Goal: Task Accomplishment & Management: Use online tool/utility

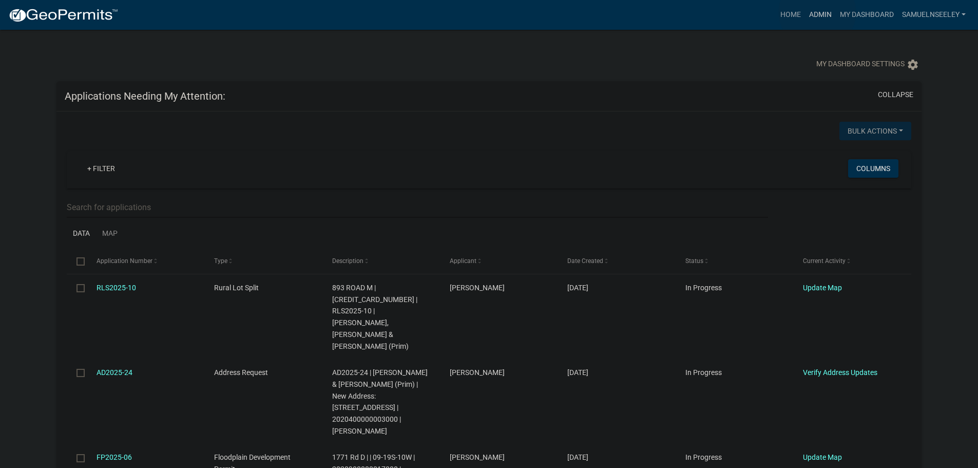
click at [817, 12] on link "Admin" at bounding box center [820, 15] width 31 height 20
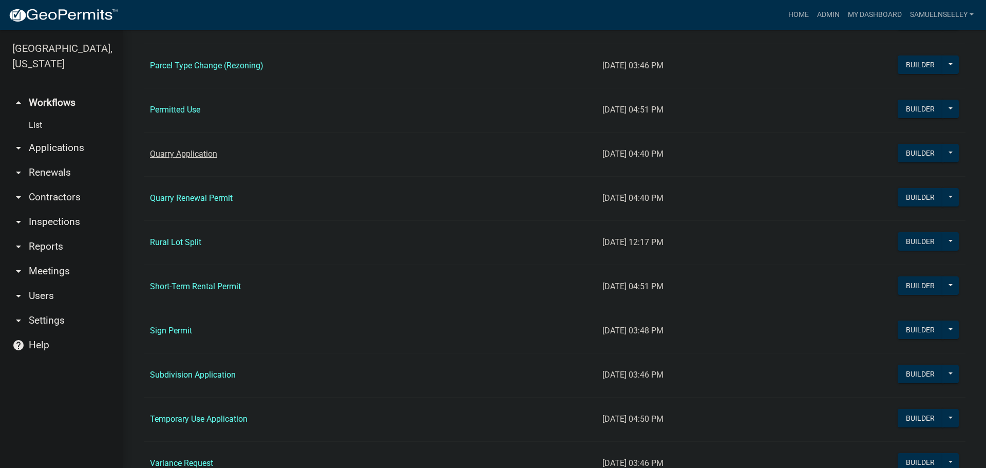
scroll to position [976, 0]
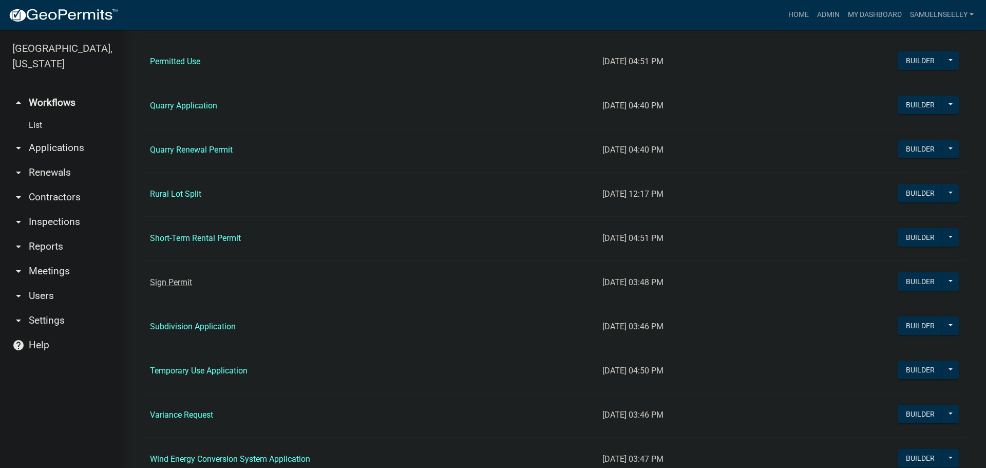
click at [176, 281] on link "Sign Permit" at bounding box center [171, 282] width 42 height 10
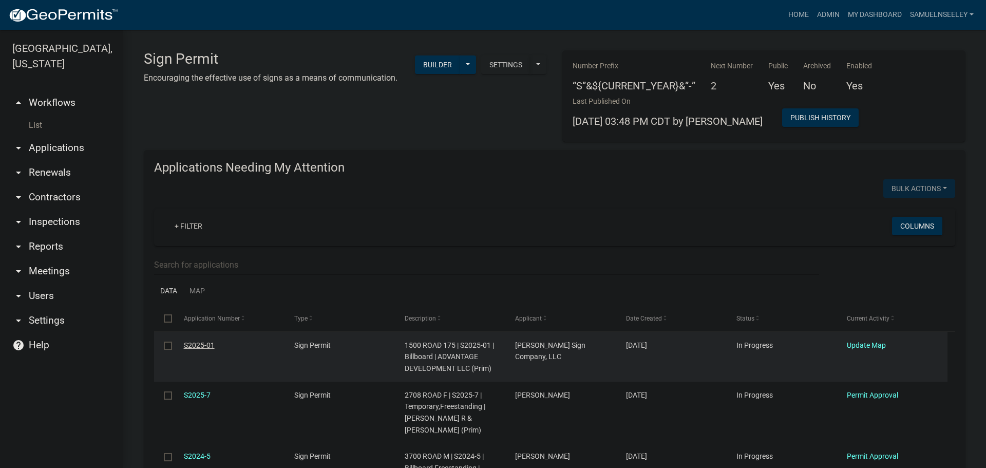
click at [197, 344] on link "S2025-01" at bounding box center [199, 345] width 31 height 8
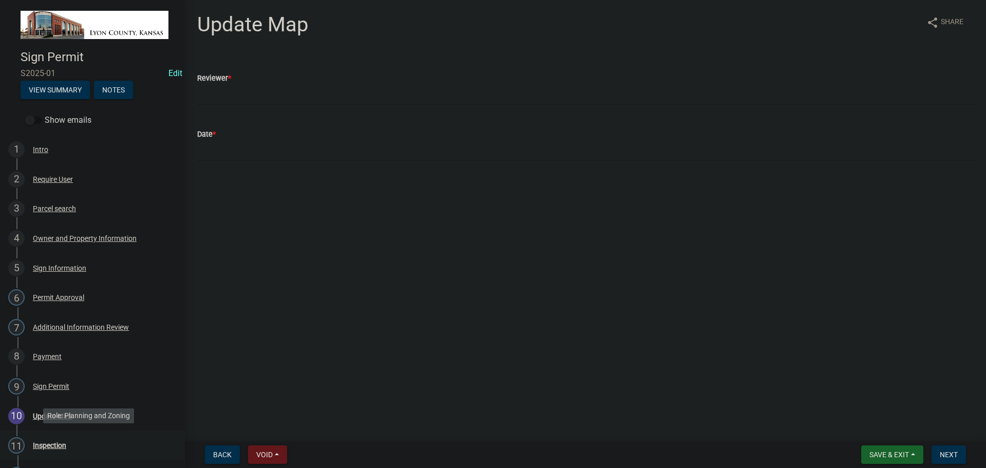
scroll to position [145, 0]
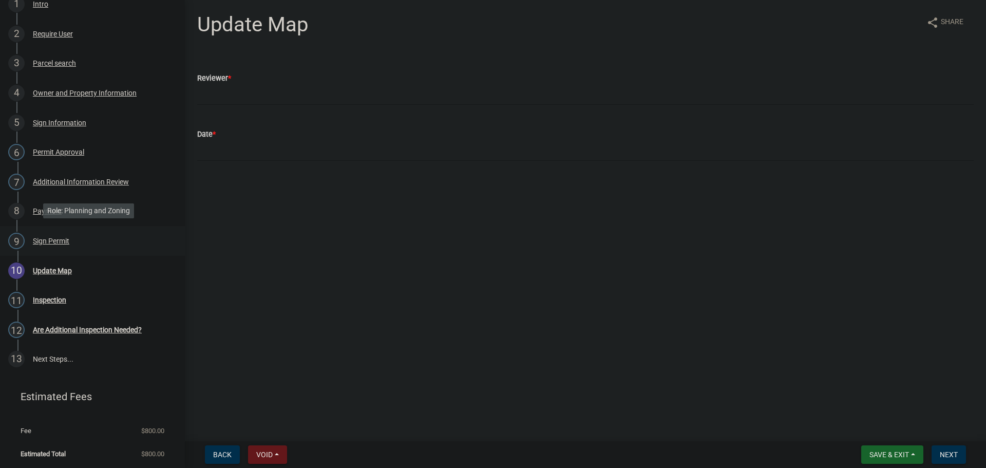
click at [37, 239] on div "Sign Permit" at bounding box center [51, 240] width 36 height 7
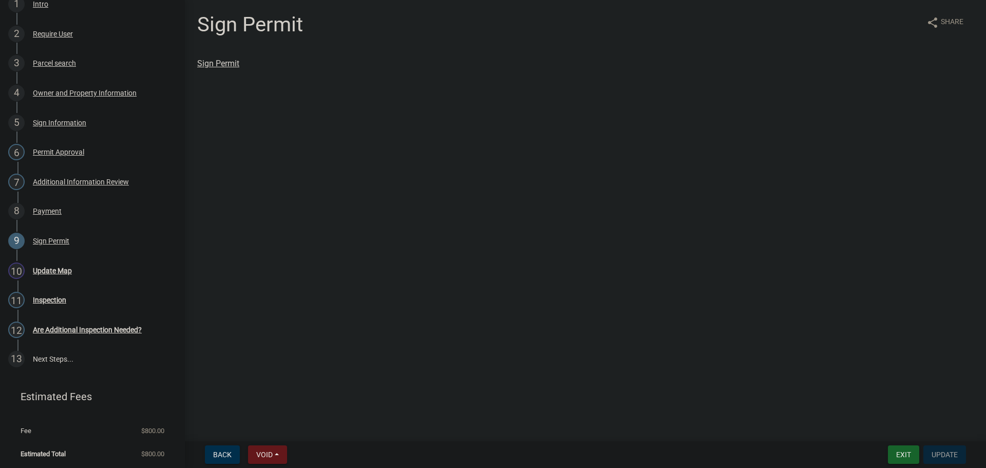
click at [213, 61] on link "Sign Permit" at bounding box center [218, 64] width 42 height 10
